Goal: Check status: Check status

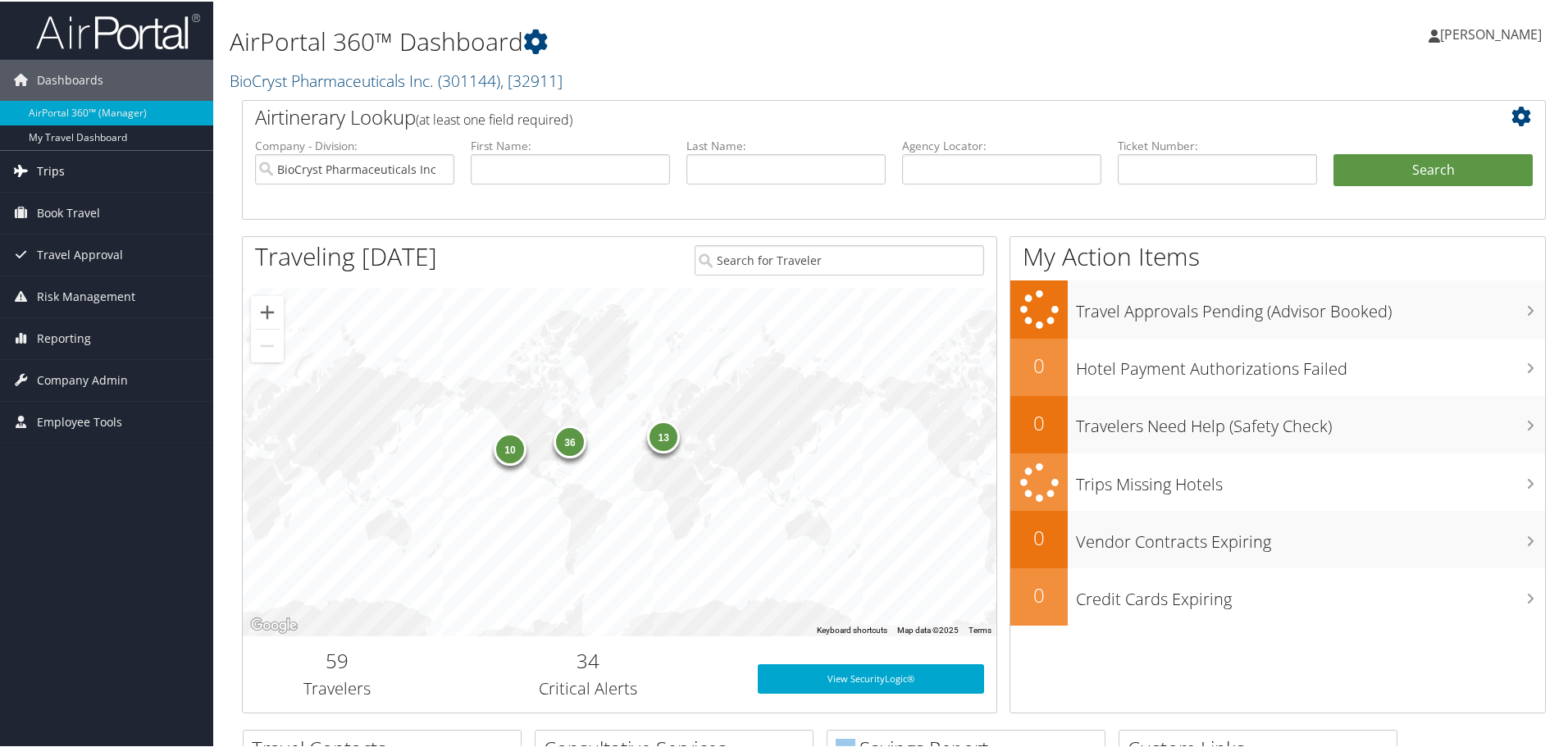
click at [64, 168] on link "Trips" at bounding box center [107, 170] width 213 height 41
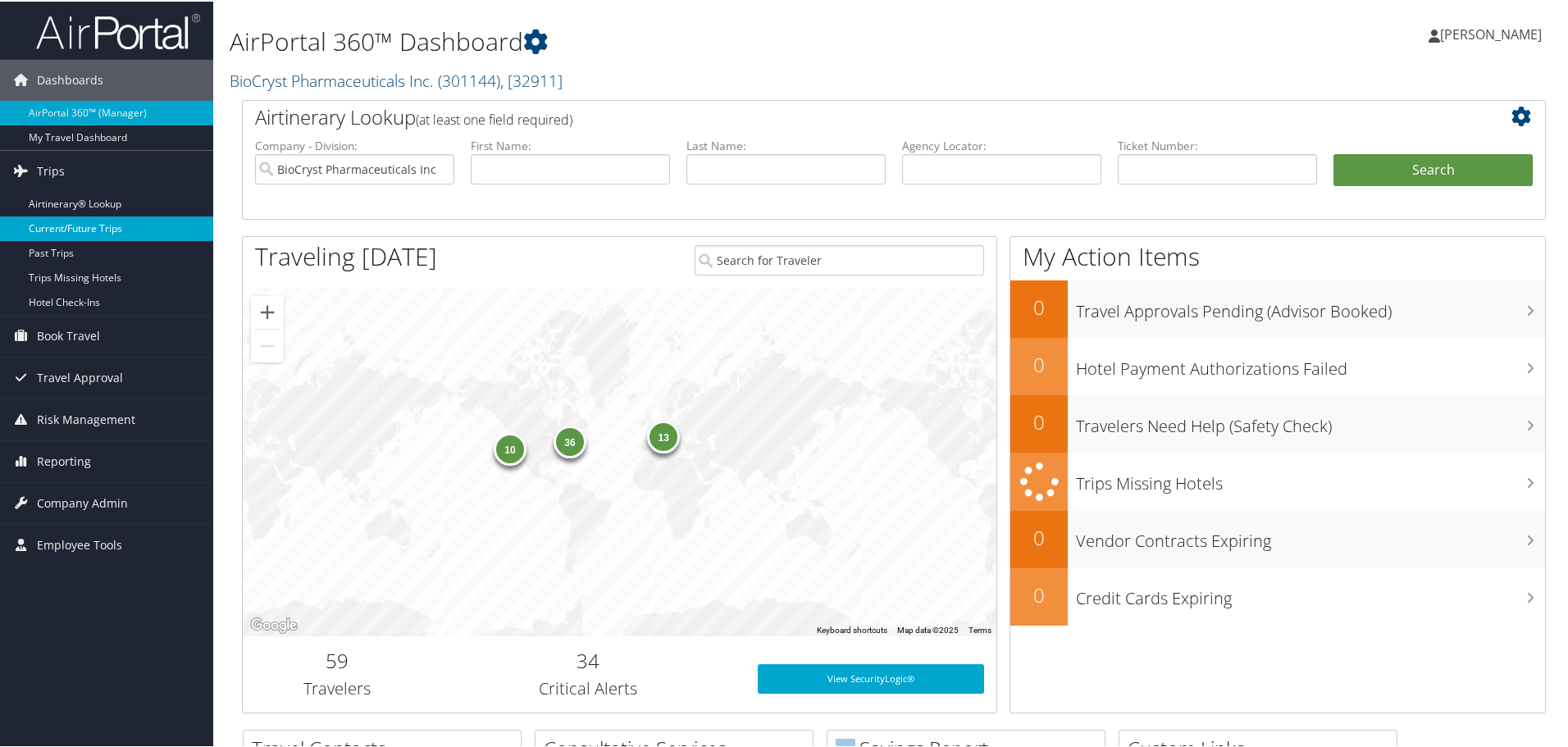
click at [65, 223] on link "Current/Future Trips" at bounding box center [107, 227] width 213 height 25
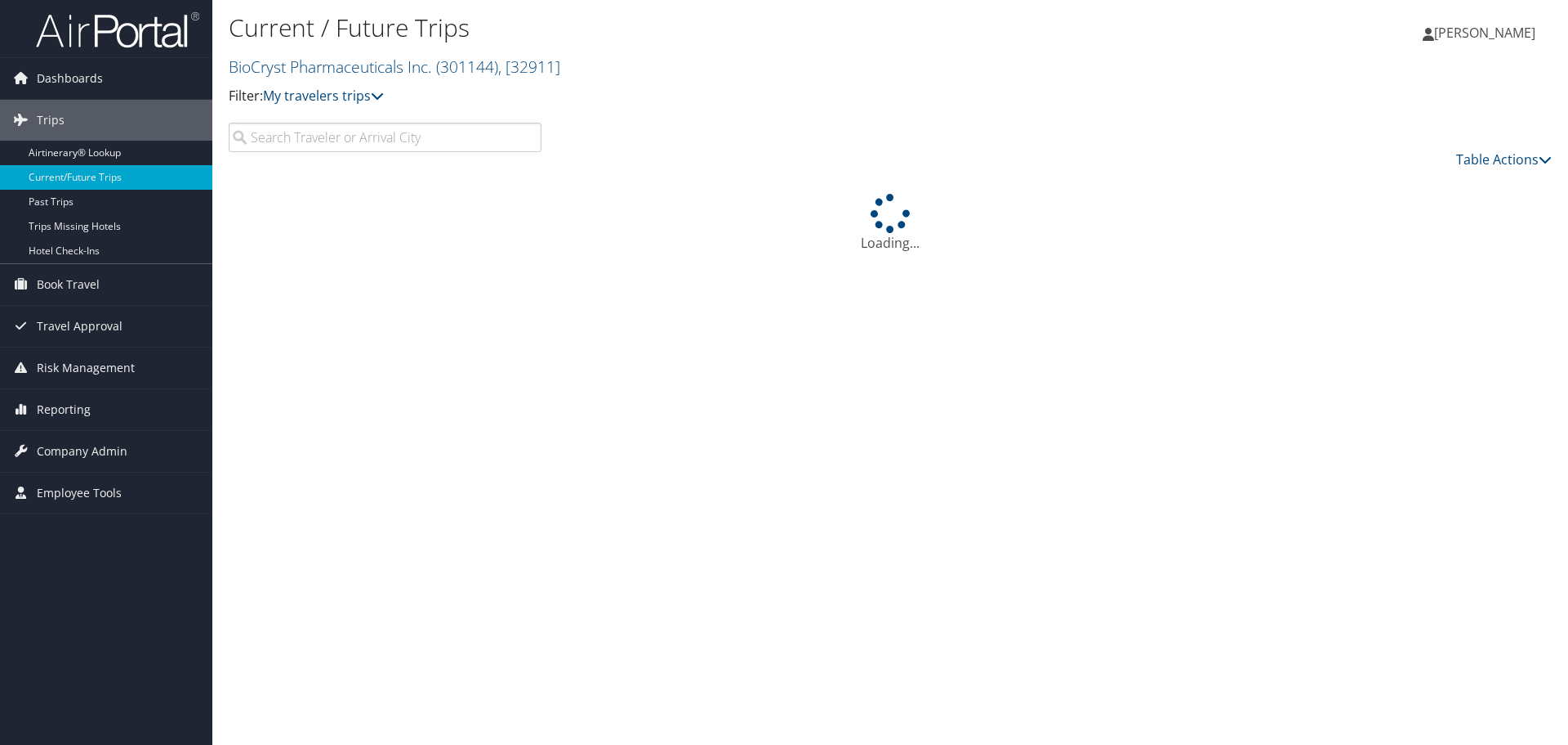
click at [302, 135] on input "search" at bounding box center [386, 138] width 313 height 30
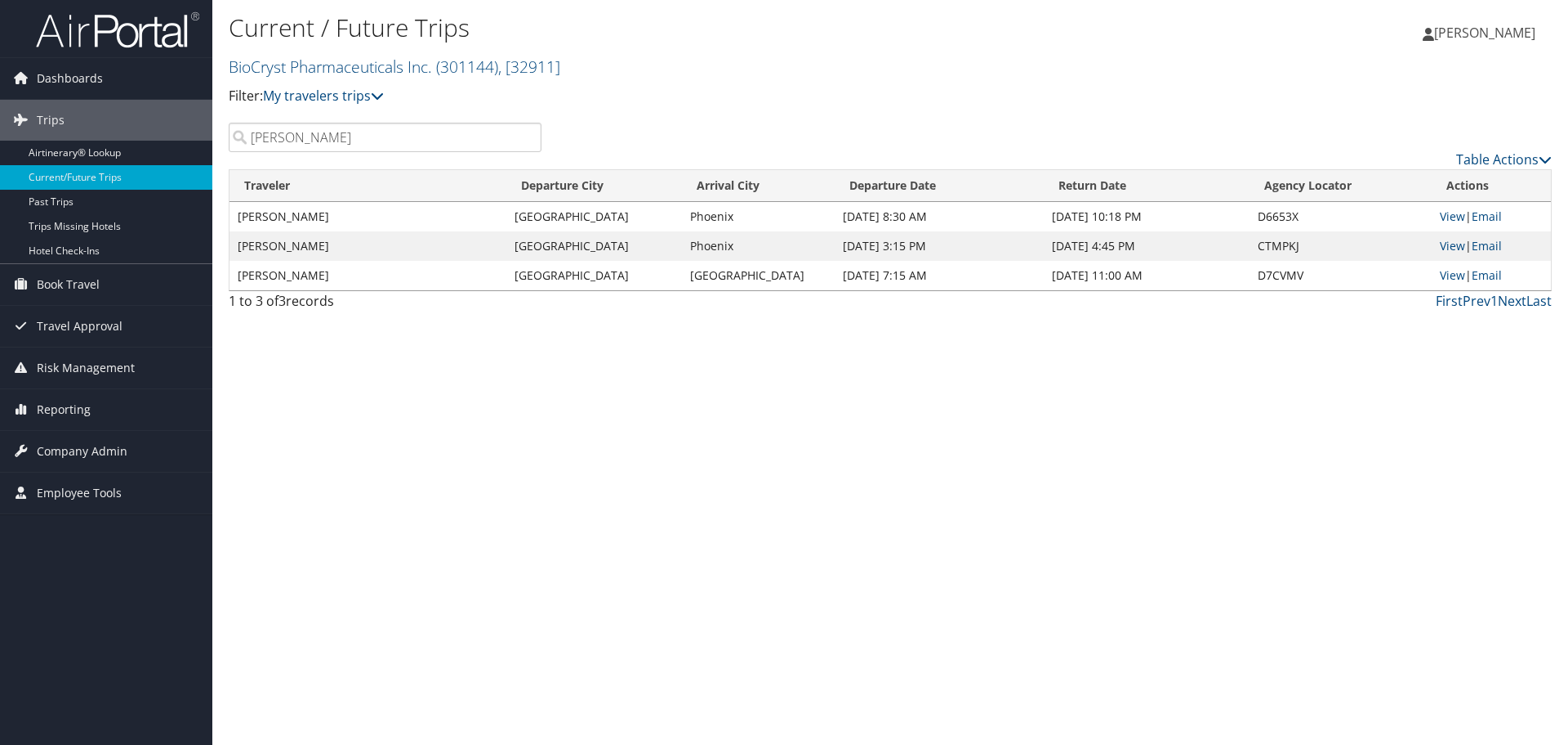
type input "[PERSON_NAME]"
click at [816, 93] on p "Filter: My travelers trips" at bounding box center [670, 96] width 882 height 22
